Goal: Answer question/provide support

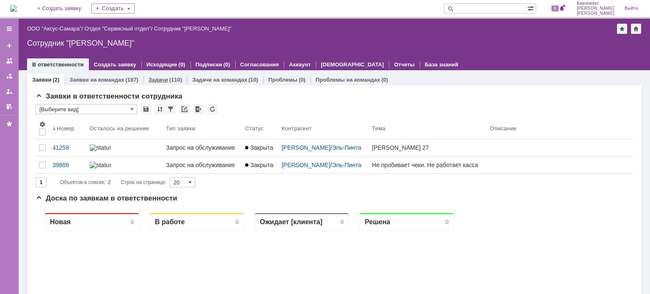
click at [171, 77] on div "(110)" at bounding box center [175, 80] width 13 height 6
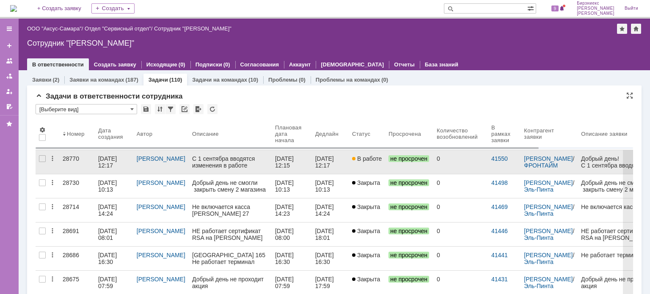
click at [355, 162] on link "В работе" at bounding box center [367, 162] width 36 height 24
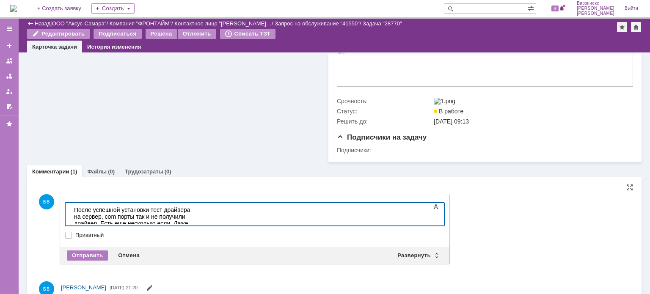
drag, startPoint x: 138, startPoint y: 217, endPoint x: 131, endPoint y: 215, distance: 7.7
click at [131, 215] on div "После успешной установки тест драйвера на сервер, com порты так и не получили д…" at bounding box center [134, 219] width 120 height 27
click at [188, 219] on div "После успешной установки тест драйвера на сервер, com порты так и не получили д…" at bounding box center [134, 219] width 120 height 27
click at [194, 215] on div "После успешной установки тест драйвера на сервер, com порты так и не получили д…" at bounding box center [134, 226] width 120 height 41
click at [194, 217] on div "После успешной установки тест драйвера на сервер, com порты так и не получили д…" at bounding box center [134, 226] width 120 height 41
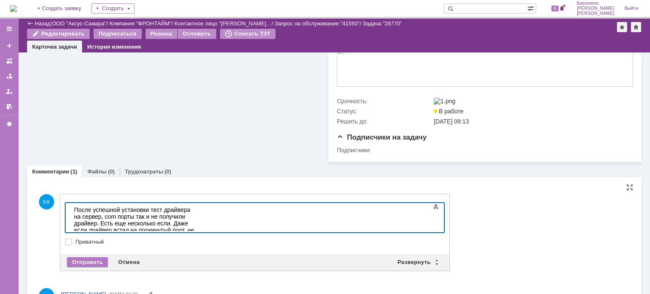
click at [182, 222] on div "После успешной установки тест драйвера на сервер, com порты так и не получили д…" at bounding box center [134, 233] width 120 height 54
click at [201, 233] on div at bounding box center [254, 218] width 379 height 30
click at [194, 223] on div "После успешной установки тест драйвера на сервер, com порты так и не получили д…" at bounding box center [134, 233] width 120 height 54
click at [194, 224] on div "После успешной установки тест драйвера на сервер, com порты так и не получили д…" at bounding box center [134, 233] width 120 height 54
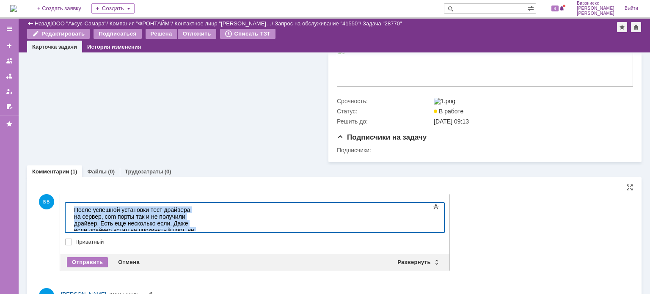
drag, startPoint x: 267, startPoint y: 224, endPoint x: 68, endPoint y: 195, distance: 201.3
click at [71, 203] on html "После успешной установки тест драйвера на сервер, com порты так и не получили д…" at bounding box center [134, 233] width 127 height 61
click at [194, 220] on div "После успешной установки тест драйвера на сервер, com порты так и не получили д…" at bounding box center [134, 233] width 120 height 54
drag, startPoint x: 299, startPoint y: 224, endPoint x: 330, endPoint y: 209, distance: 35.0
click at [194, 209] on div "После успешной установки тест драйвера на сервер, com порты так и не получили д…" at bounding box center [134, 233] width 120 height 54
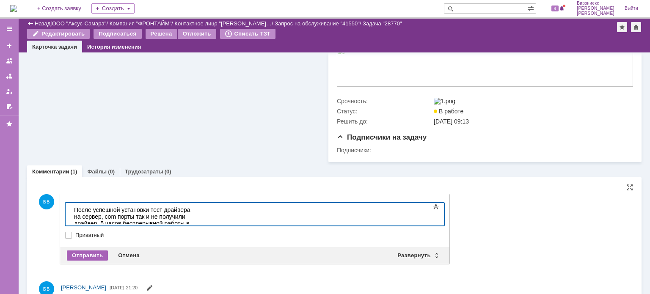
click at [98, 255] on div "Отправить" at bounding box center [87, 255] width 41 height 10
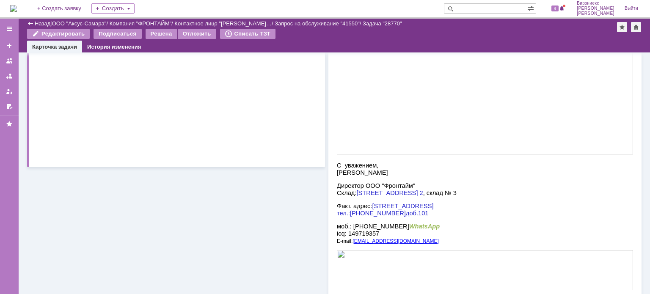
scroll to position [200, 0]
